Goal: Task Accomplishment & Management: Complete application form

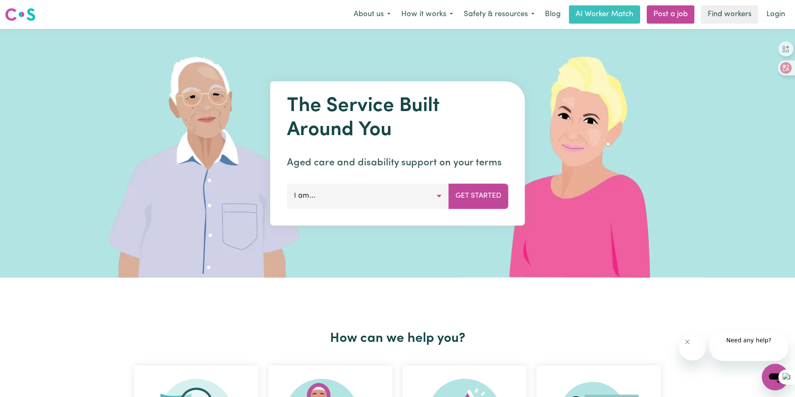
click at [386, 208] on button "I am..." at bounding box center [368, 195] width 162 height 25
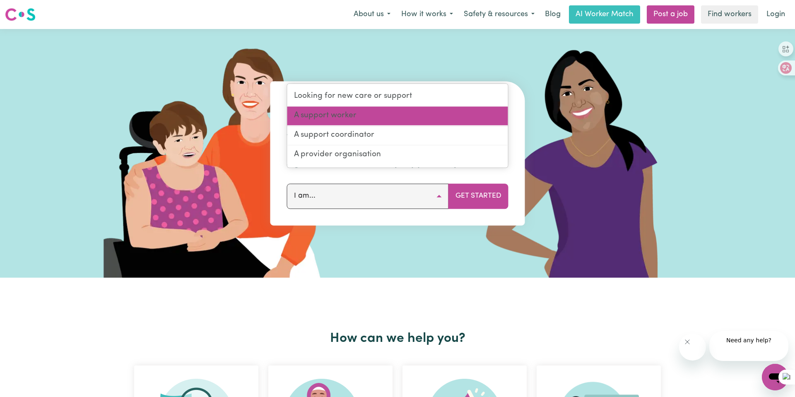
click at [385, 126] on link "A support worker" at bounding box center [397, 115] width 221 height 19
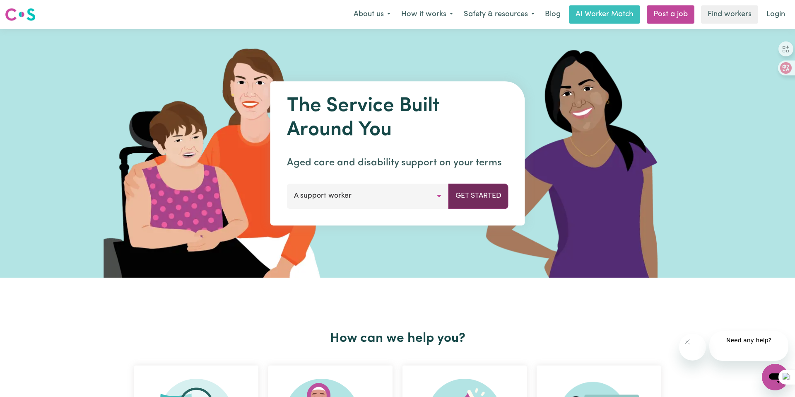
click at [449, 208] on button "Get Started" at bounding box center [479, 195] width 60 height 25
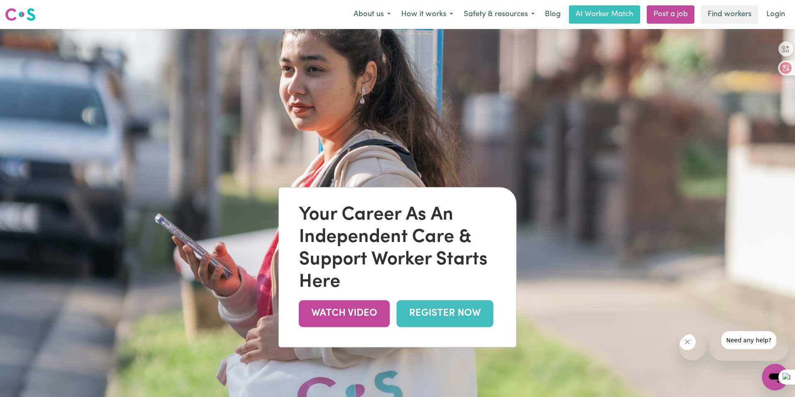
click at [406, 327] on link "REGISTER NOW" at bounding box center [445, 313] width 97 height 27
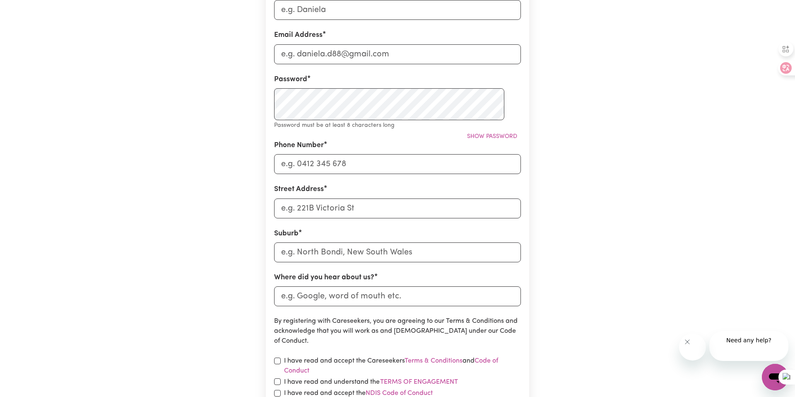
scroll to position [166, 0]
click at [361, 19] on input "First Name" at bounding box center [397, 9] width 247 height 20
type input "Dong"
type input "adamhuang657@gmail.com"
type input "0403999570"
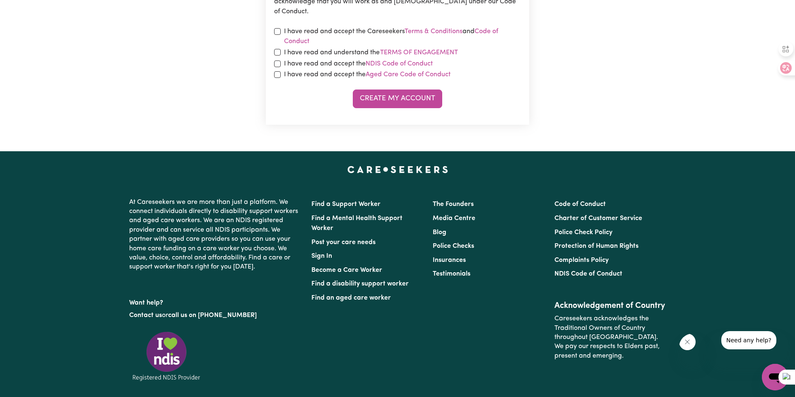
scroll to position [485, 0]
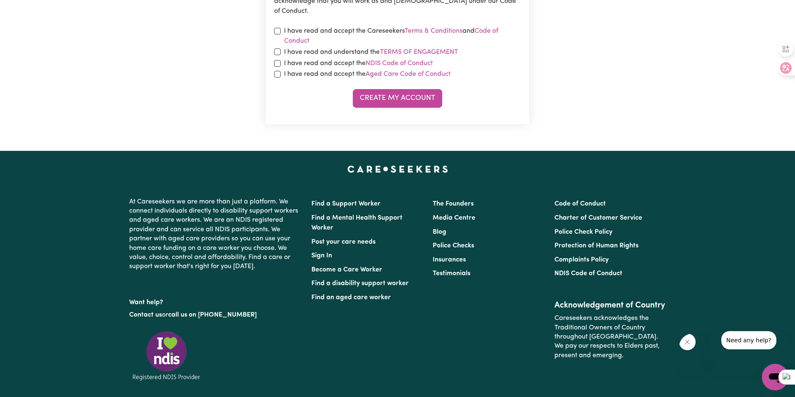
type input "2 COTTONWOOD AVE"
type input "Ver"
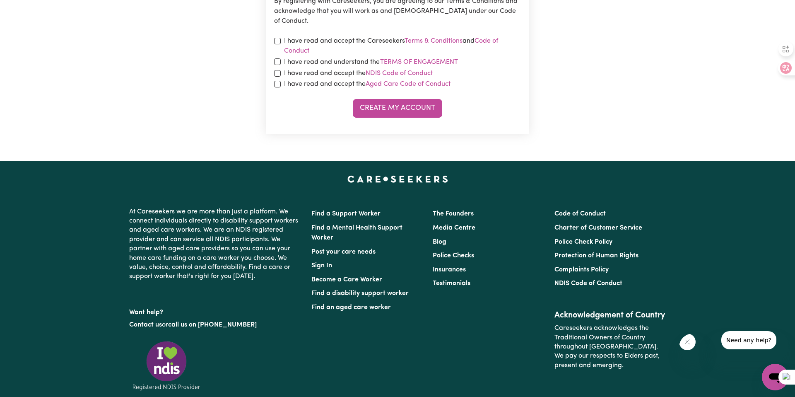
type input "VerADILLA, Queensland, 4347"
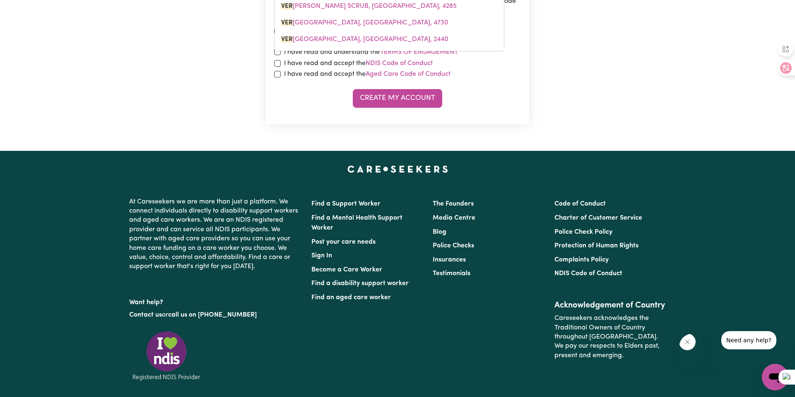
type input "Ver m"
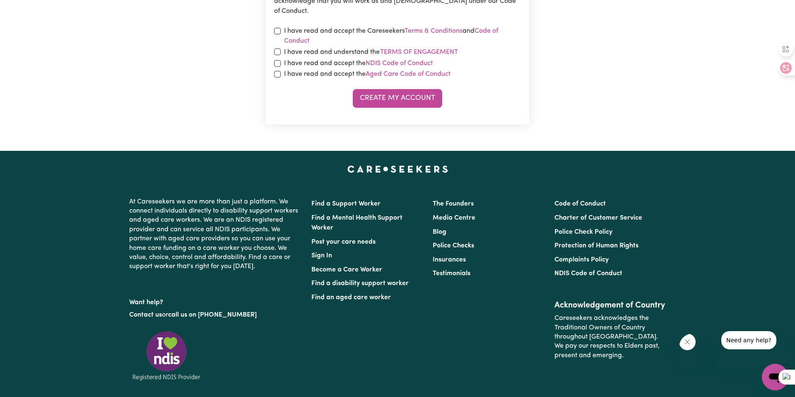
type input "Vermon"
type input "VermonT, Victoria, 3133"
type input "Vermont"
type input "Vermont, Victoria, 3133"
type input "VermontS"
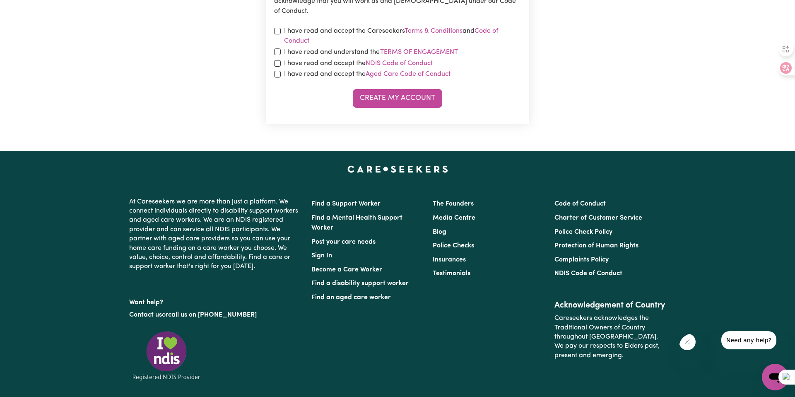
type input "Vermont"
type input "Vermont, Victoria, 3133"
type input "Vermont"
type input "Vermont SOUTH, Victoria, 3133"
type input "Vermont So"
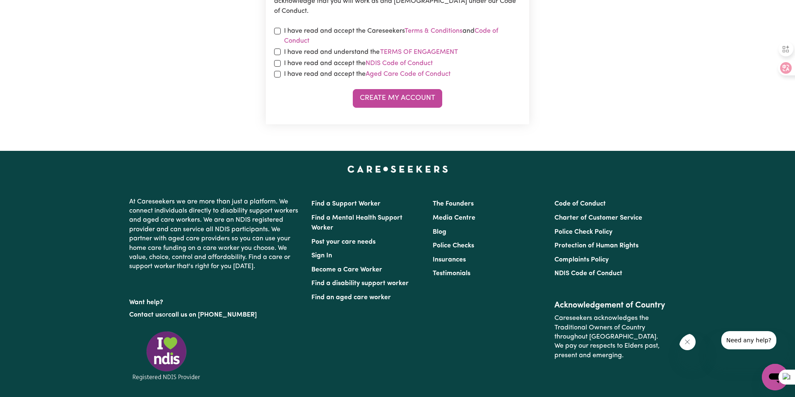
type input "Vermont SoUTH, Victoria, 3133"
type input "Vermont S ou"
type input "Vermont South"
type input "Vermont South, Victoria, 3133"
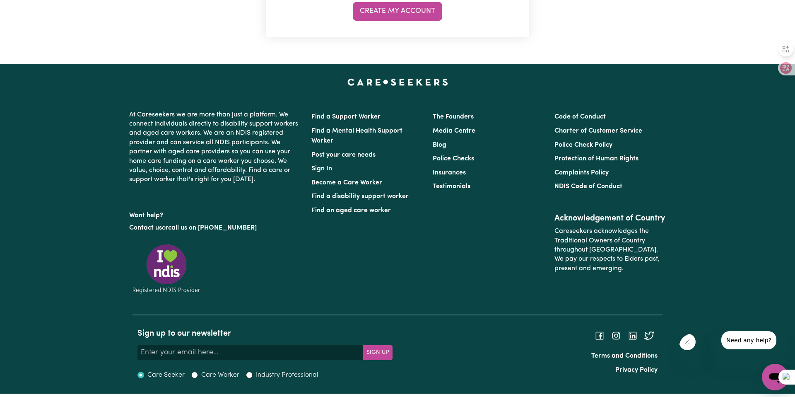
scroll to position [591, 0]
type input "Vermont South"
type input "C"
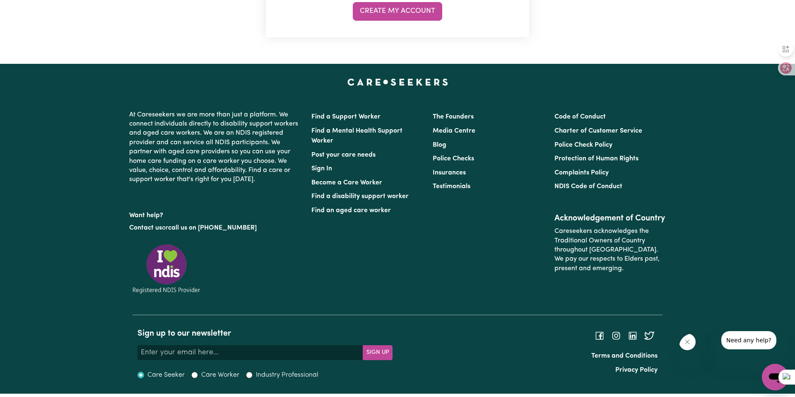
type input "ChatGPT"
checkbox input "true"
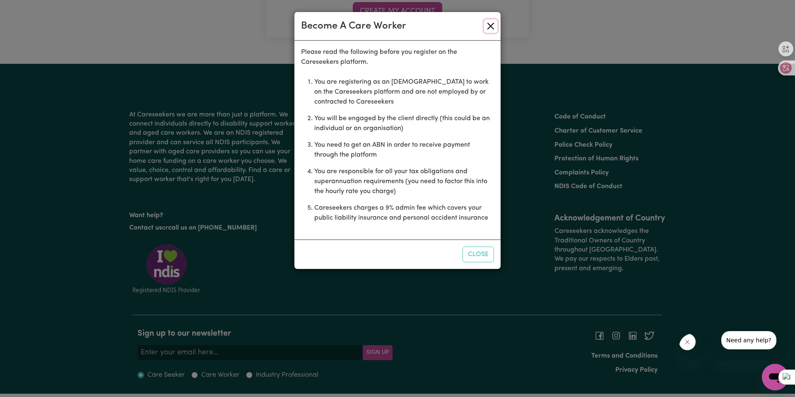
click at [490, 33] on button "Close" at bounding box center [490, 25] width 13 height 13
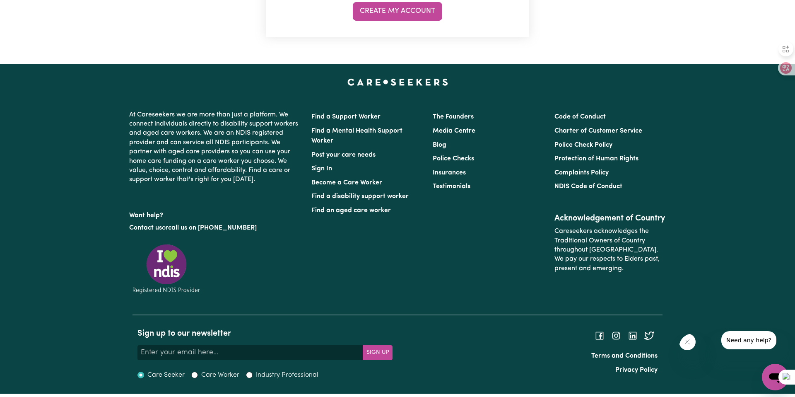
scroll to position [816, 0]
checkbox input "true"
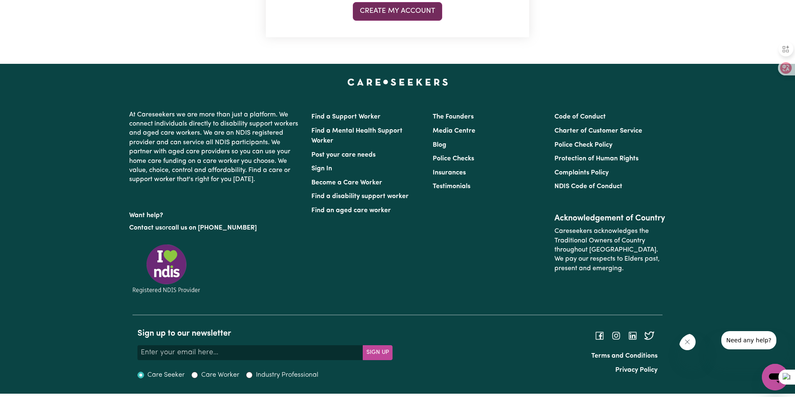
click at [425, 20] on button "Create My Account" at bounding box center [397, 11] width 89 height 18
click at [416, 20] on button "Create My Account" at bounding box center [397, 11] width 89 height 18
type input "Vermont South, Victoria, 3133"
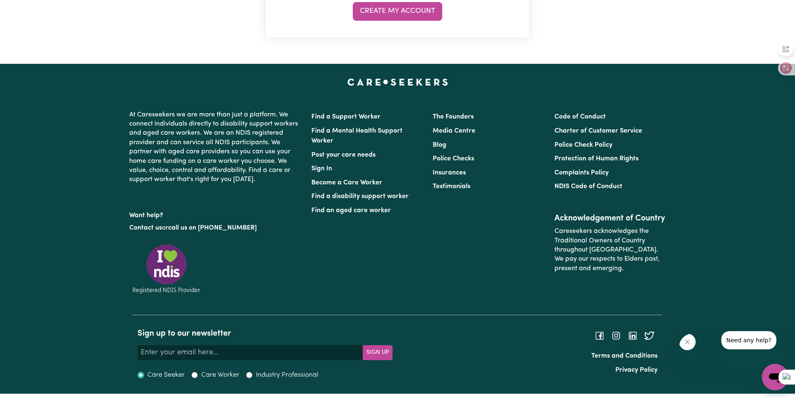
click at [441, 20] on button "Create My Account" at bounding box center [397, 11] width 89 height 18
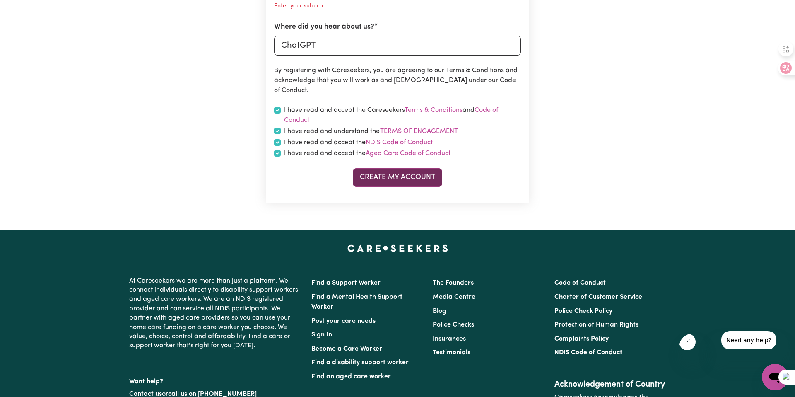
scroll to position [420, 0]
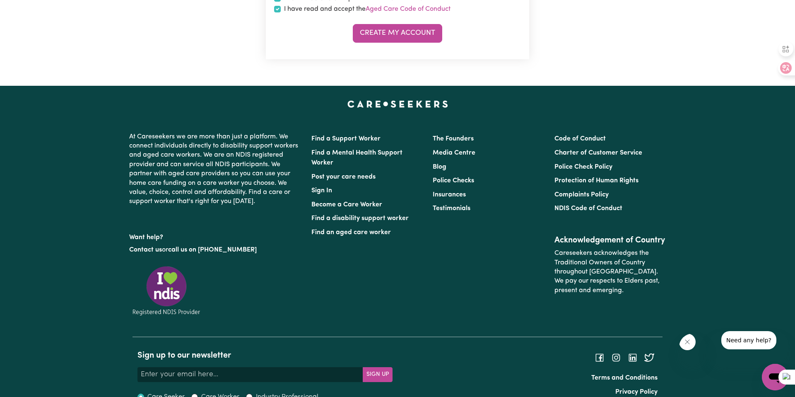
scroll to position [562, 0]
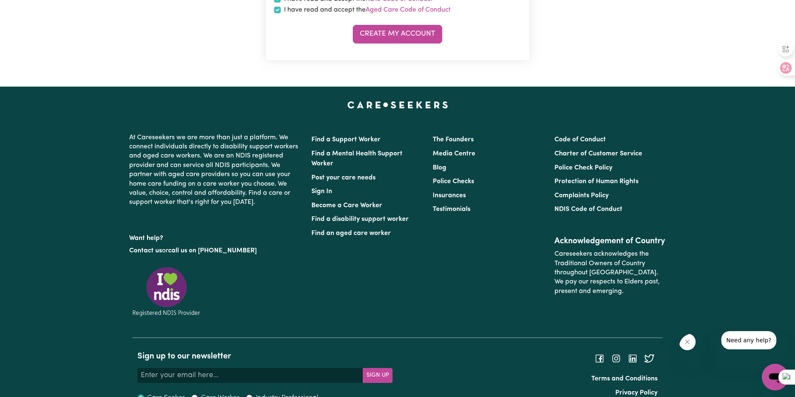
type input "Vermont South, Victoria, 3133"
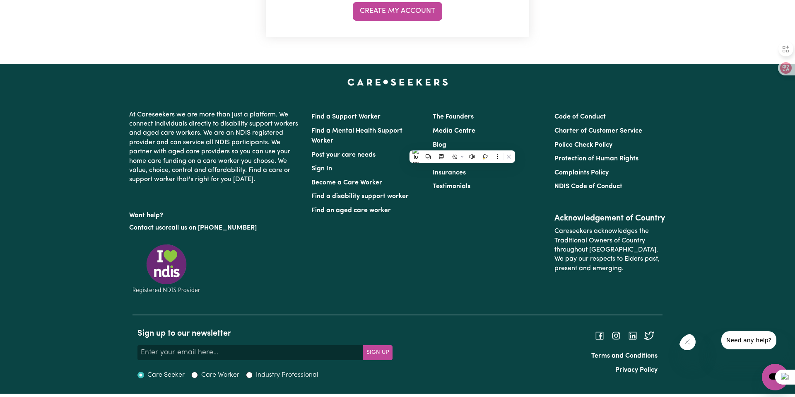
scroll to position [844, 0]
click at [428, 20] on button "Create My Account" at bounding box center [397, 11] width 89 height 18
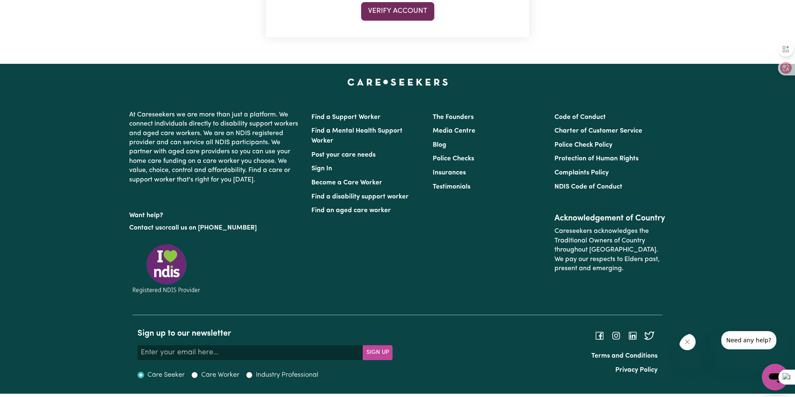
scroll to position [277, 0]
click at [389, 20] on button "Verify Account" at bounding box center [397, 11] width 73 height 18
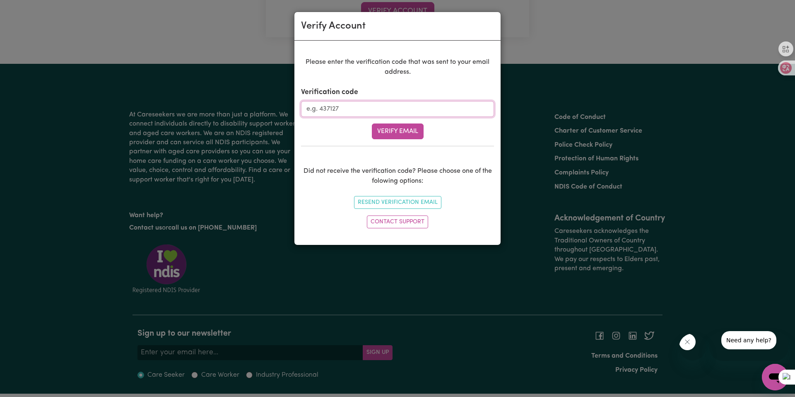
click at [364, 117] on input "Verification code" at bounding box center [397, 109] width 193 height 16
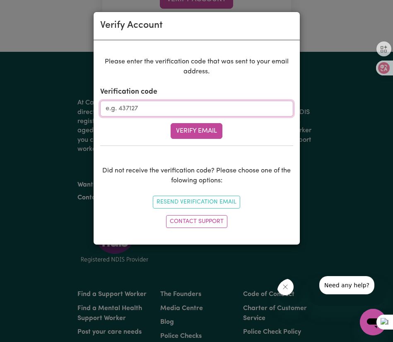
scroll to position [262, 0]
type input "383034"
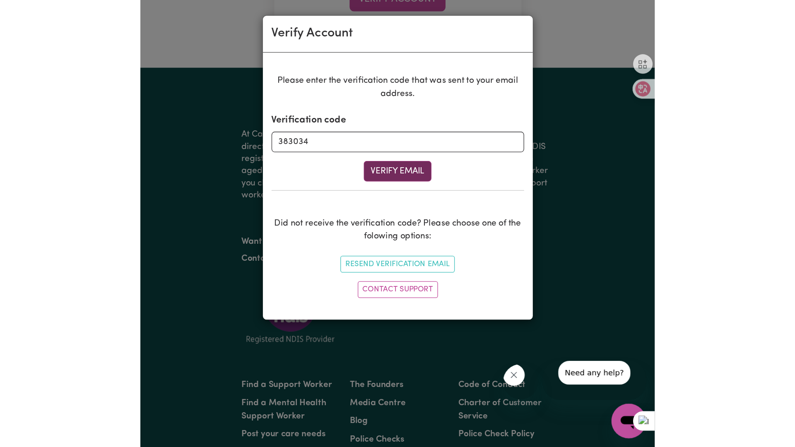
scroll to position [35, 0]
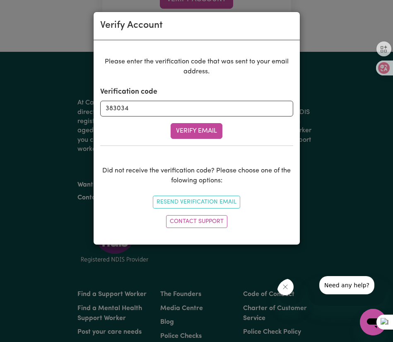
click at [185, 139] on button "Verify Email" at bounding box center [197, 131] width 52 height 16
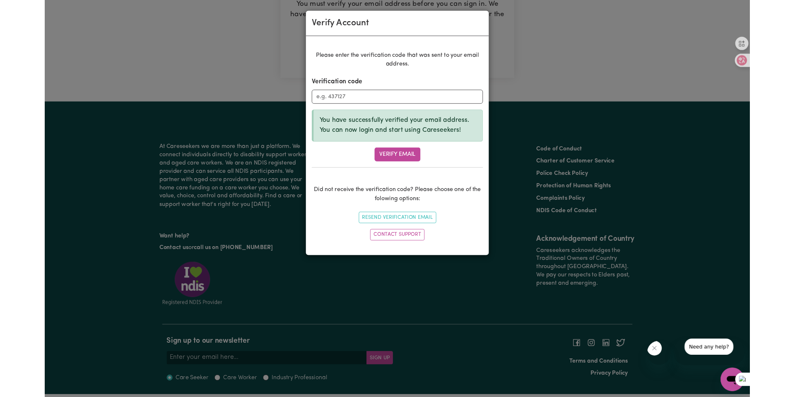
scroll to position [265, 0]
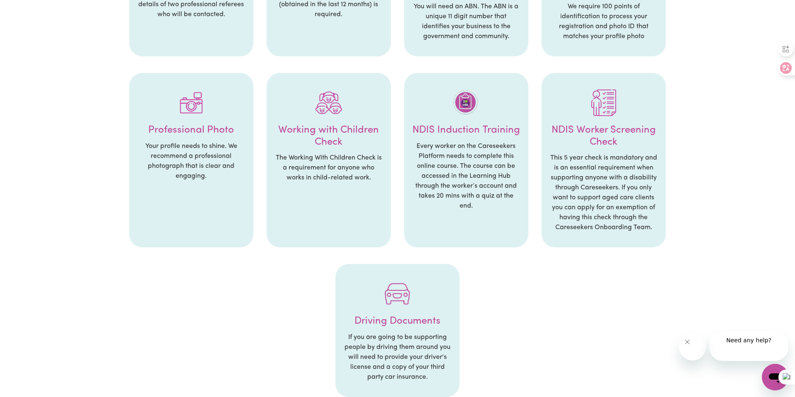
scroll to position [256, 0]
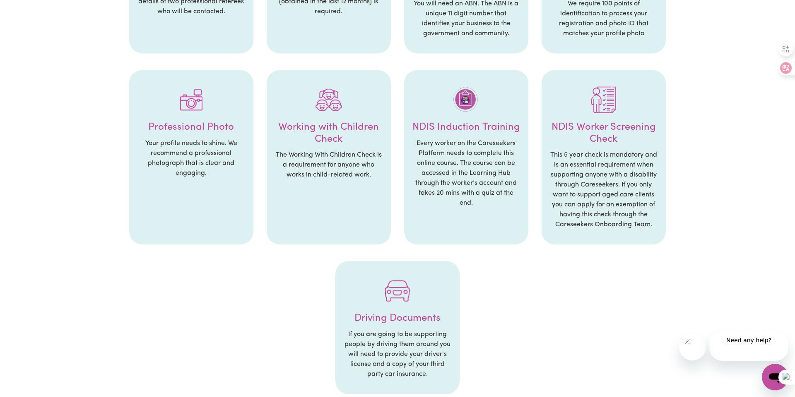
click at [181, 17] on p "You need the names and contact details of two professional referees who will be…" at bounding box center [192, 2] width 108 height 30
click at [179, 17] on p "You need the names and contact details of two professional referees who will be…" at bounding box center [192, 2] width 108 height 30
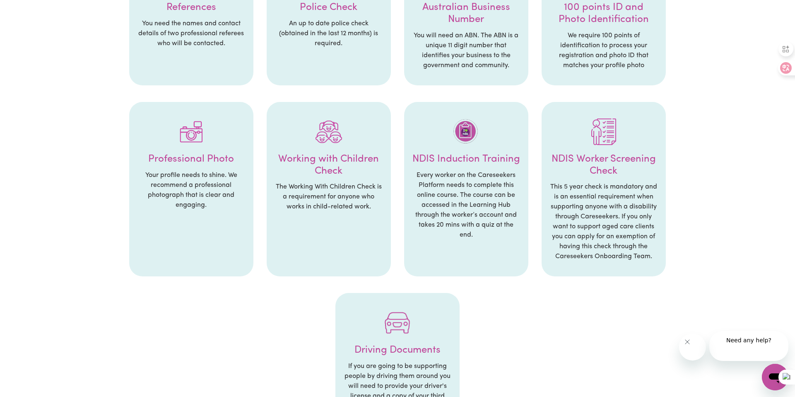
scroll to position [0, 0]
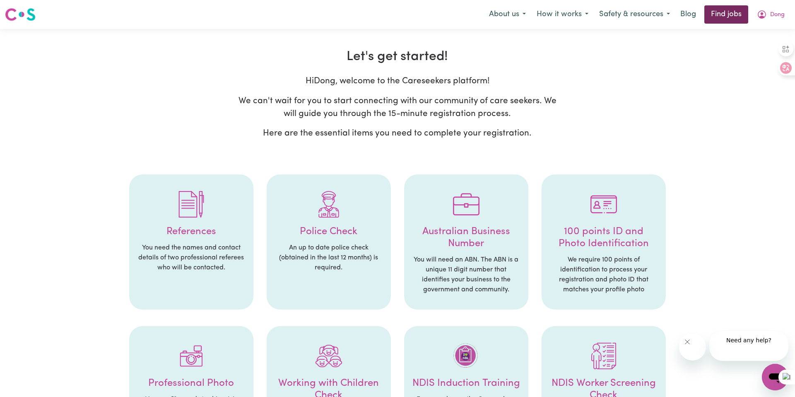
click at [705, 23] on link "Find jobs" at bounding box center [727, 14] width 44 height 18
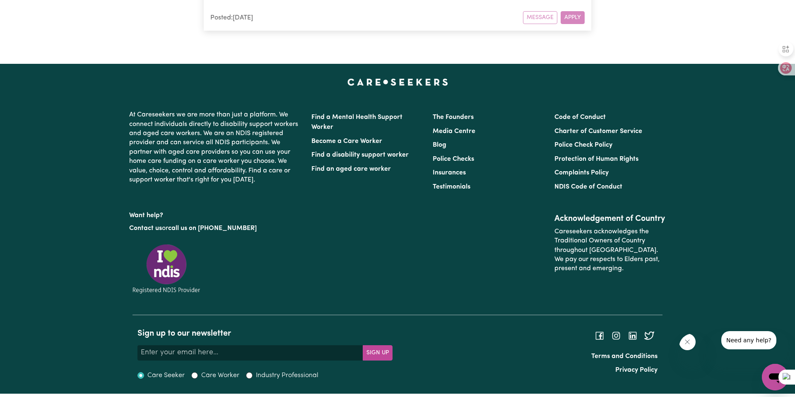
scroll to position [8785, 0]
